Goal: Task Accomplishment & Management: Use online tool/utility

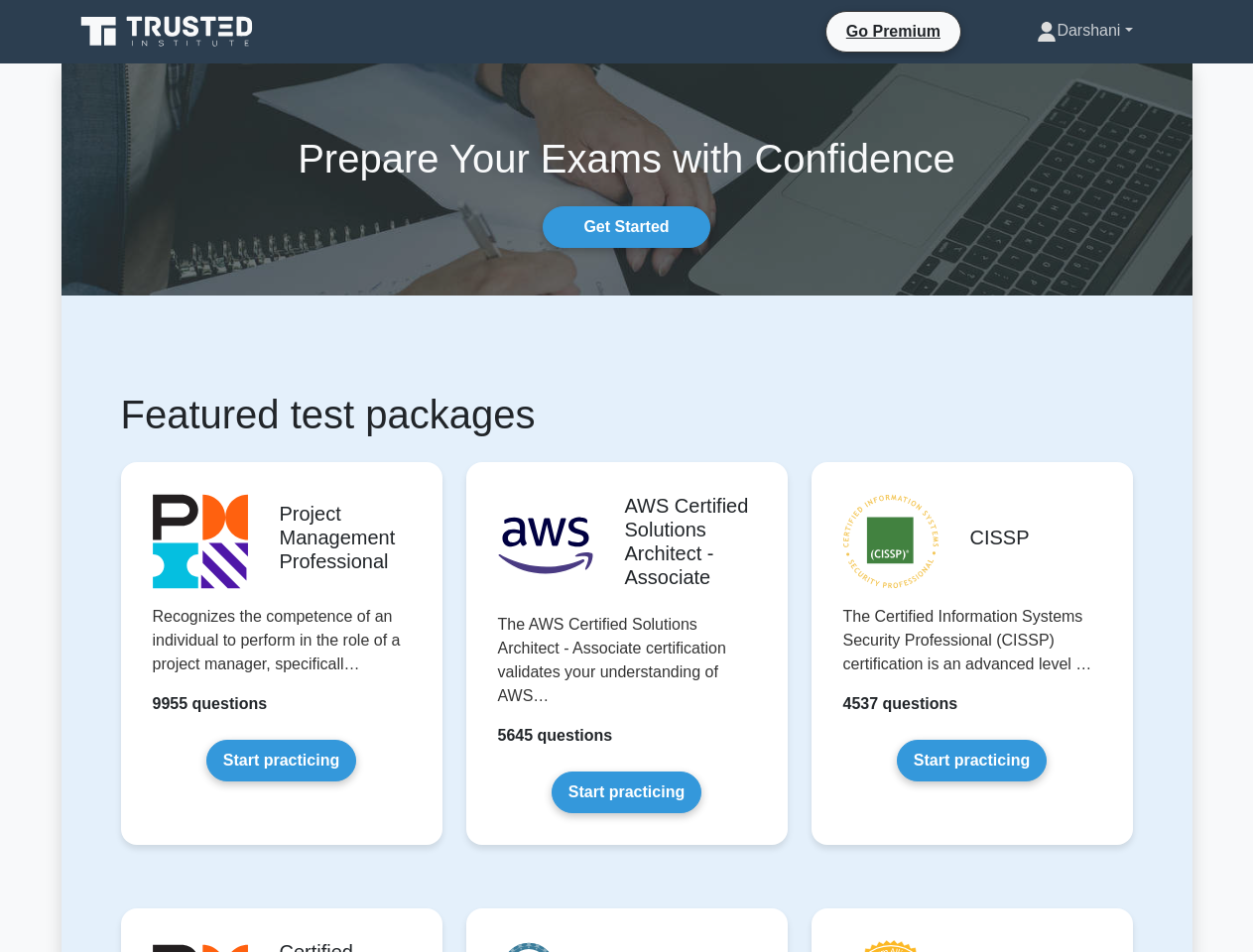
click at [1078, 31] on link "Darshani" at bounding box center [1084, 31] width 191 height 40
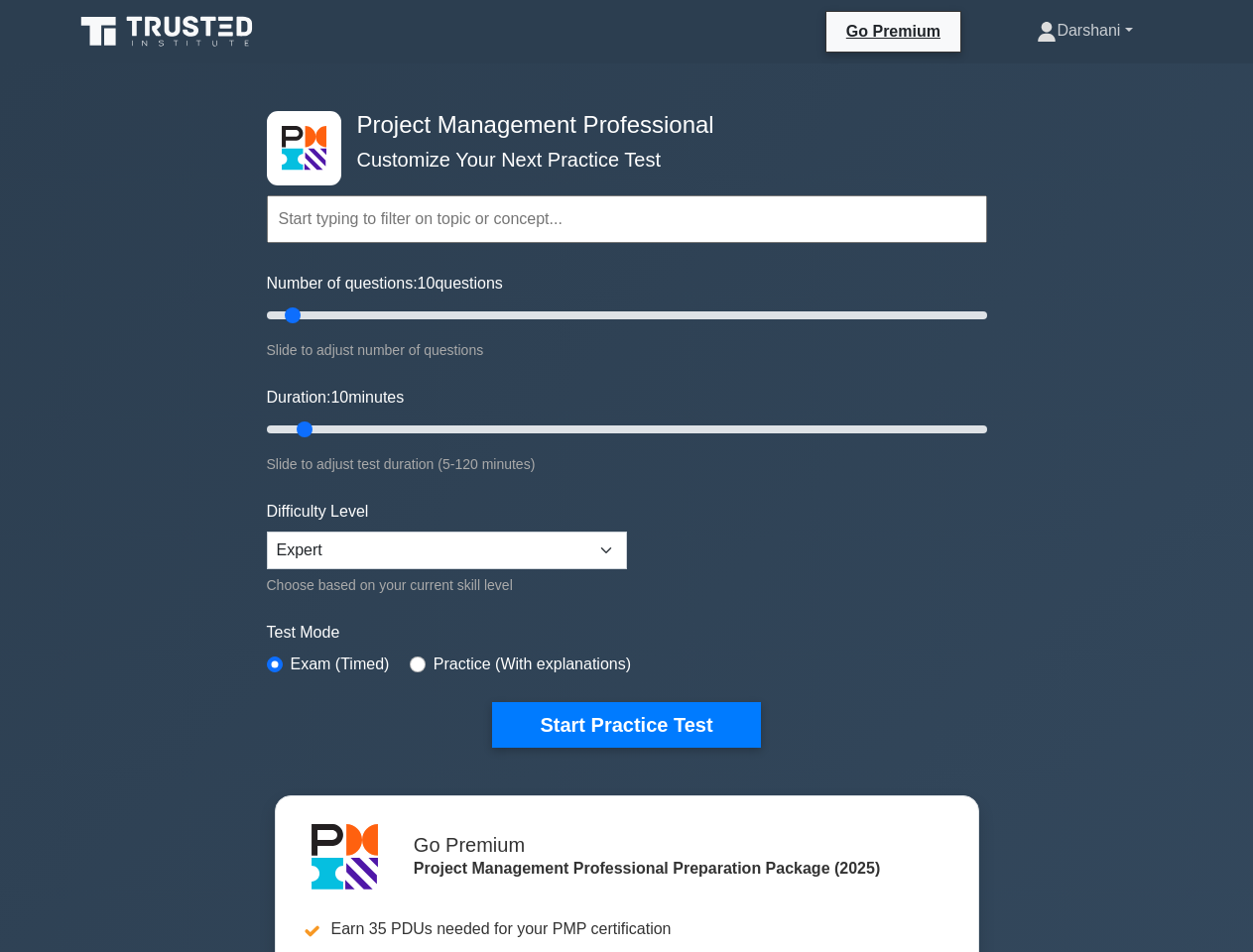
click at [1078, 31] on link "Darshani" at bounding box center [1084, 31] width 191 height 40
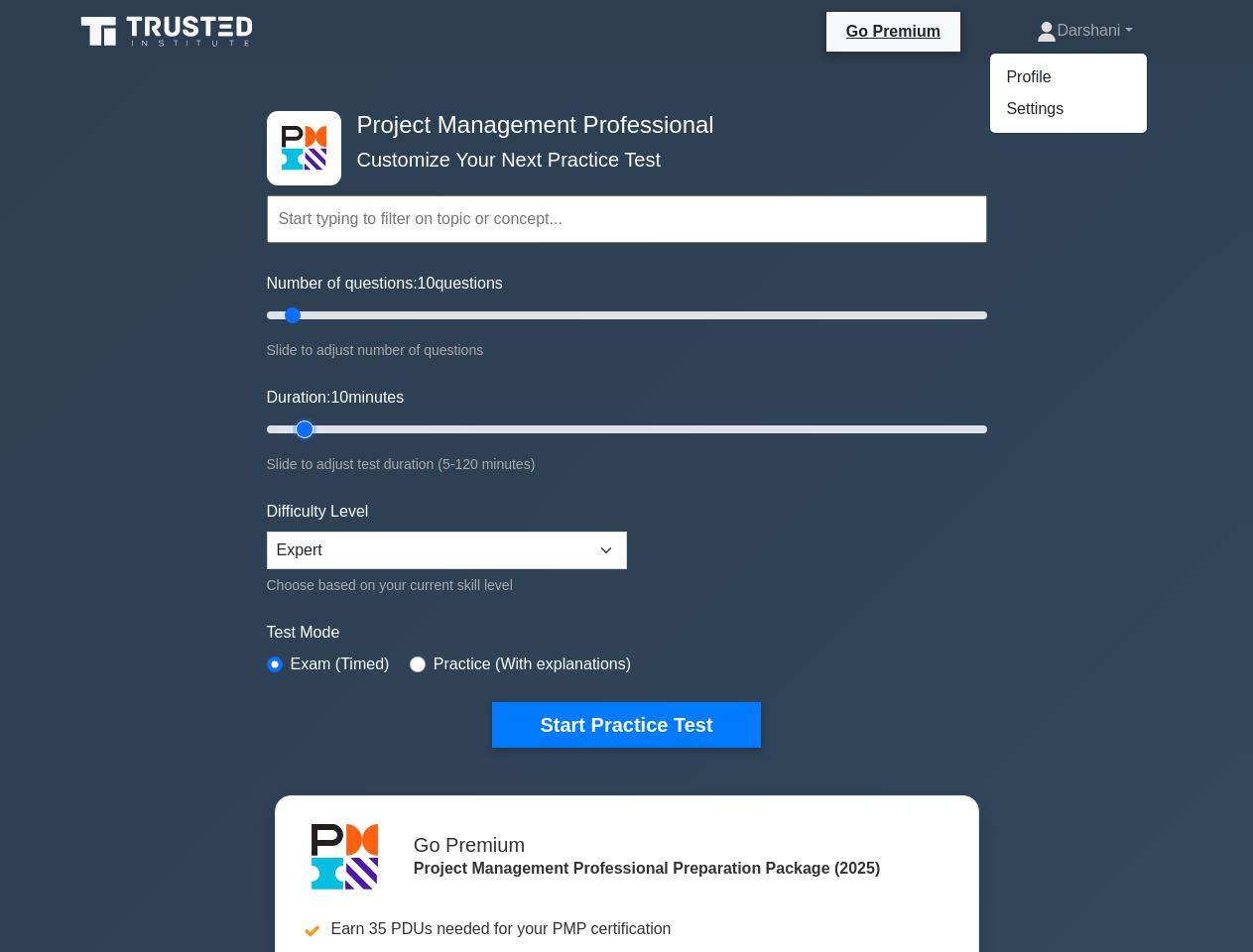
click at [626, 441] on input "Duration: 10 minutes" at bounding box center [626, 430] width 720 height 24
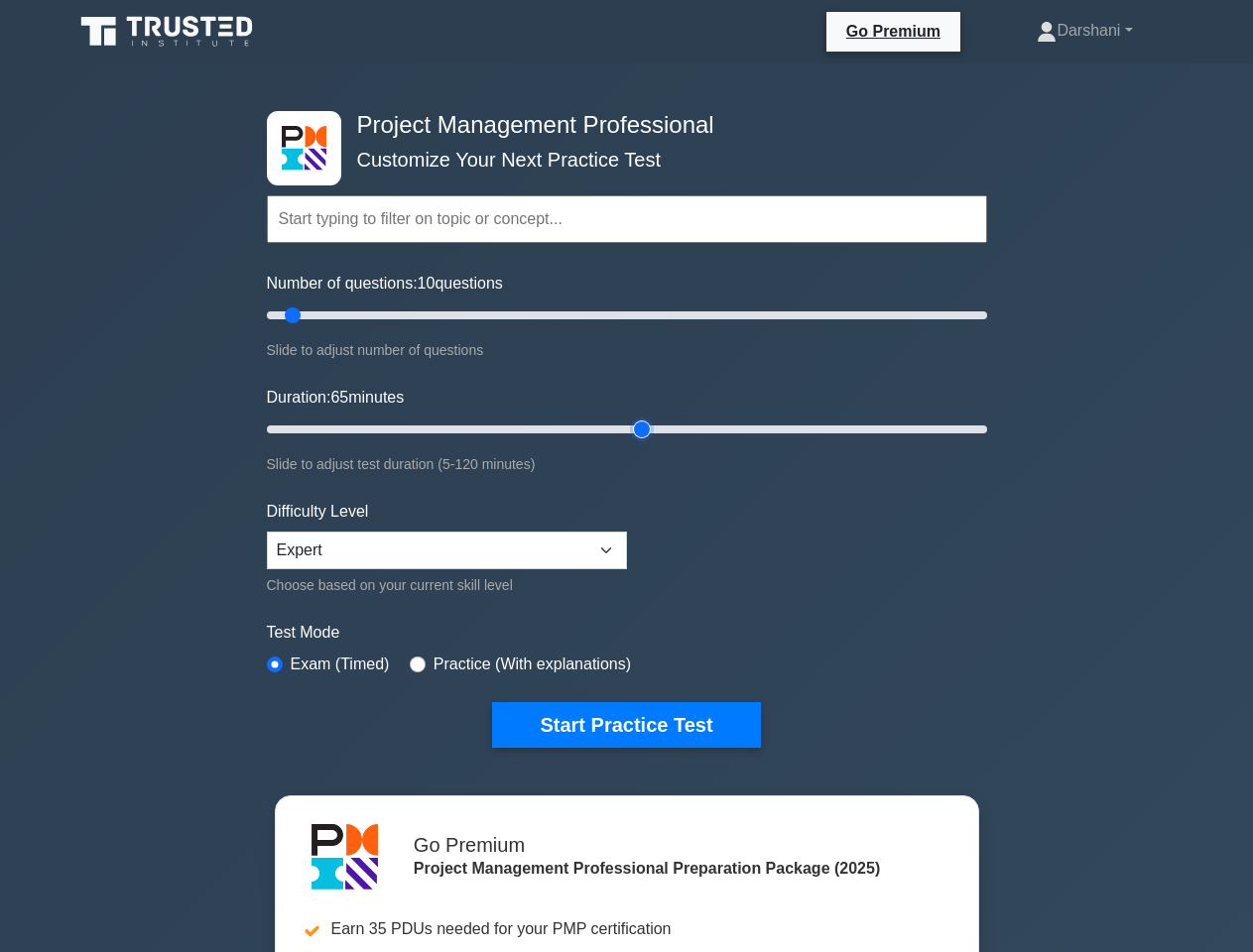
type input "65"
click at [626, 723] on button "Start Practice Test" at bounding box center [626, 725] width 268 height 46
